Goal: Task Accomplishment & Management: Use online tool/utility

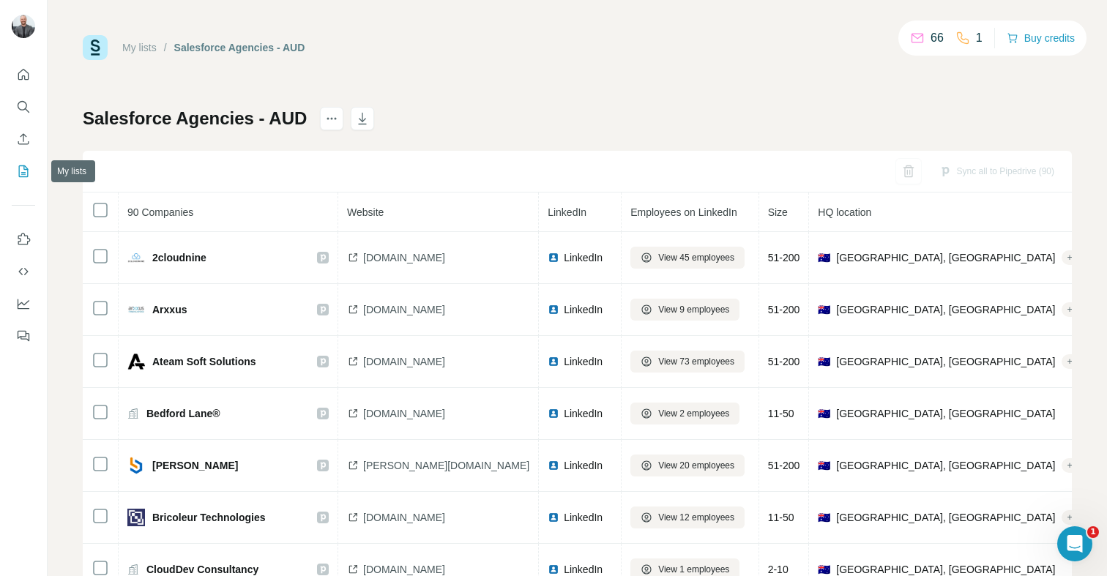
click at [27, 164] on icon "My lists" at bounding box center [23, 171] width 15 height 15
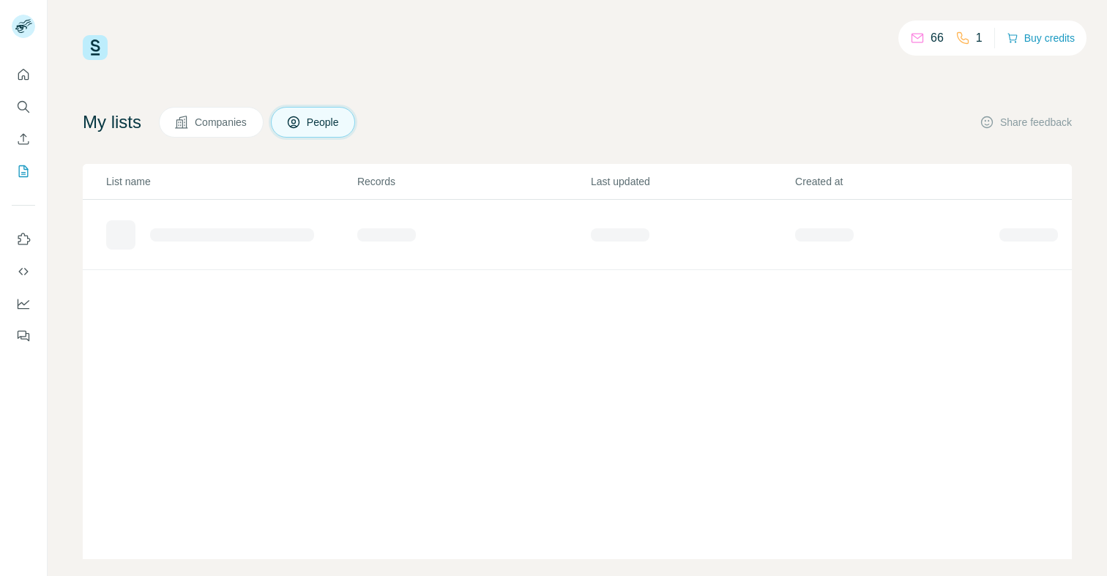
click at [335, 116] on span "People" at bounding box center [324, 122] width 34 height 15
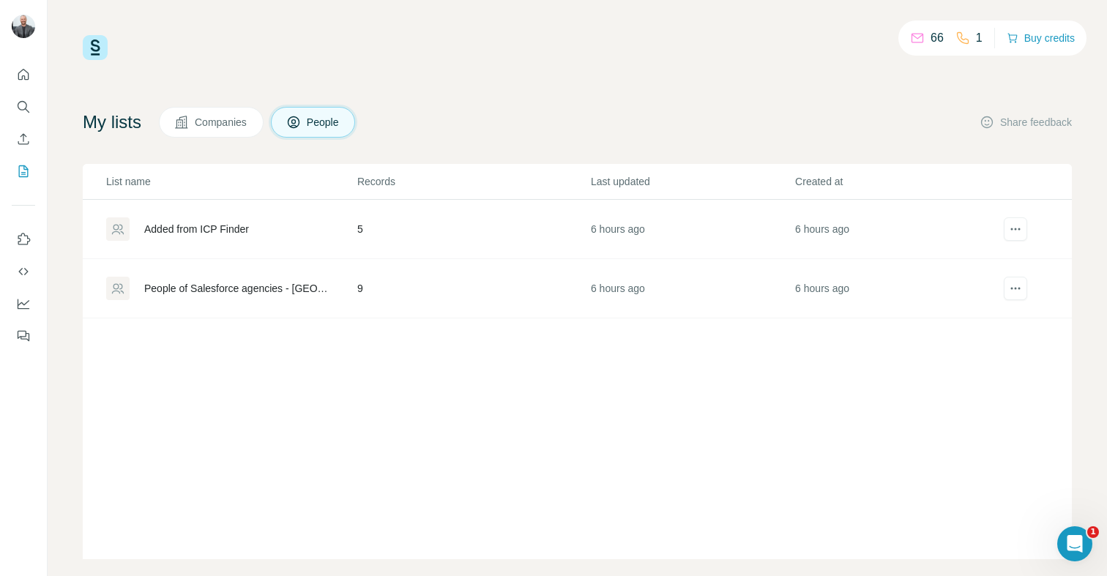
click at [259, 232] on div "Added from ICP Finder" at bounding box center [231, 229] width 250 height 23
click at [243, 226] on div "Added from ICP Finder" at bounding box center [196, 229] width 105 height 15
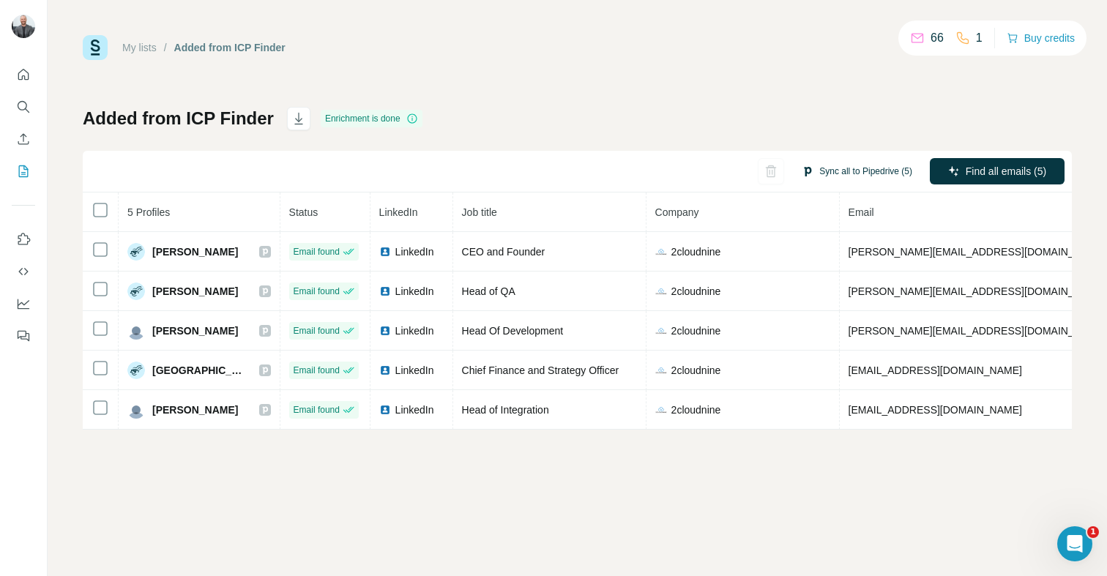
click at [857, 175] on button "Sync all to Pipedrive (5)" at bounding box center [857, 171] width 131 height 22
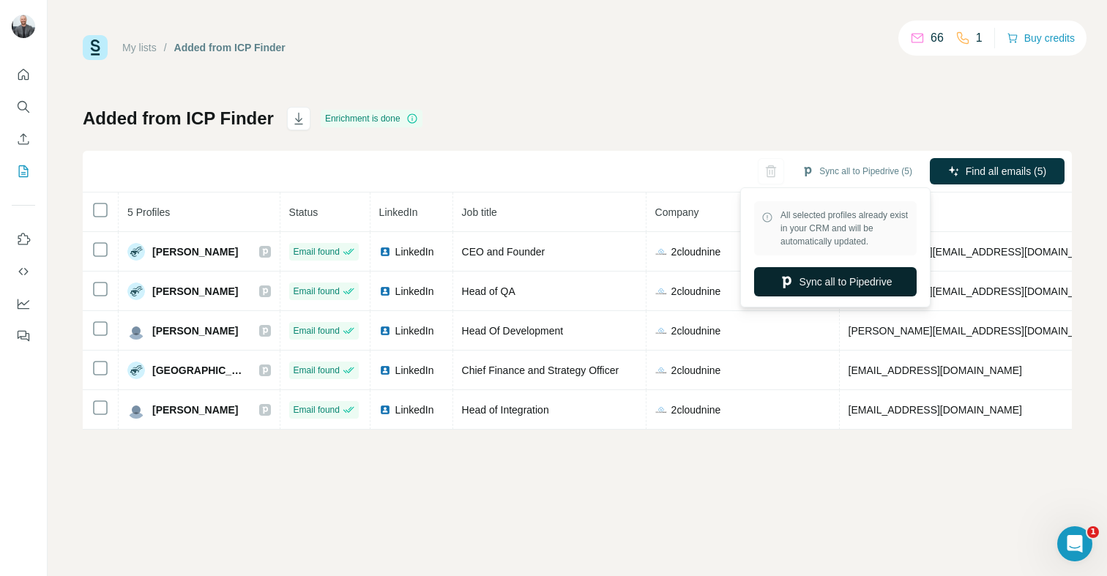
click at [818, 288] on button "Sync all to Pipedrive" at bounding box center [835, 281] width 163 height 29
